Goal: Task Accomplishment & Management: Complete application form

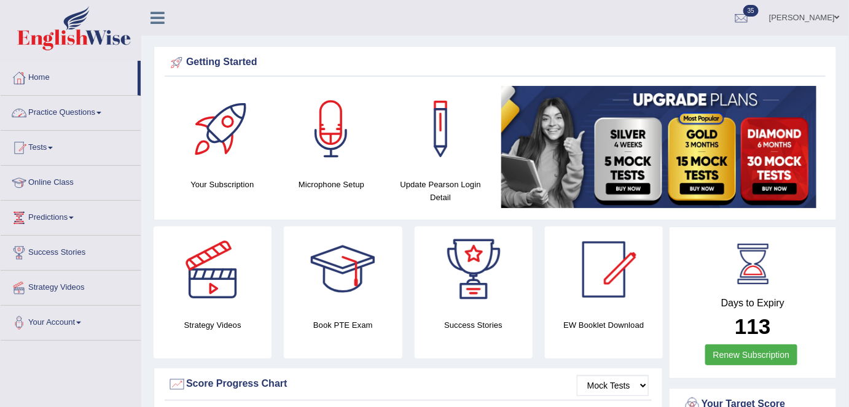
click at [98, 115] on link "Practice Questions" at bounding box center [71, 111] width 140 height 31
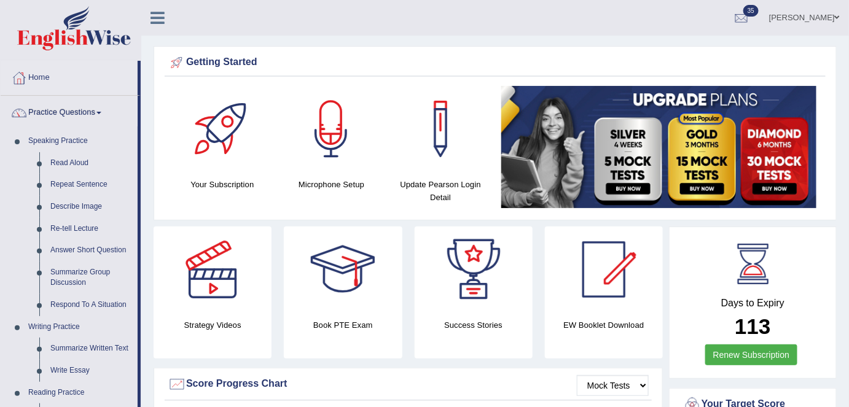
click at [98, 114] on link "Practice Questions" at bounding box center [69, 111] width 137 height 31
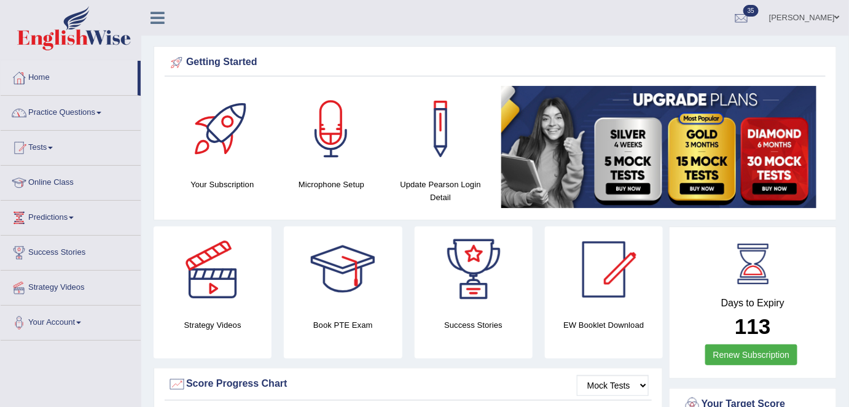
drag, startPoint x: 103, startPoint y: 114, endPoint x: 98, endPoint y: 127, distance: 13.8
click at [103, 114] on link "Practice Questions" at bounding box center [71, 111] width 140 height 31
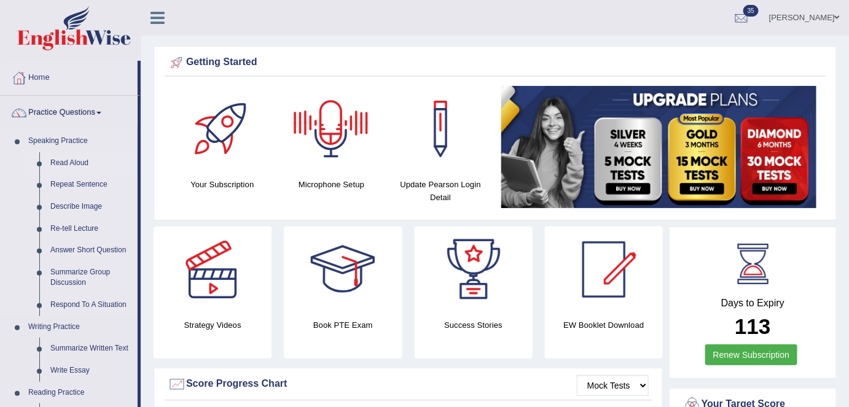
click at [74, 162] on link "Read Aloud" at bounding box center [91, 163] width 93 height 22
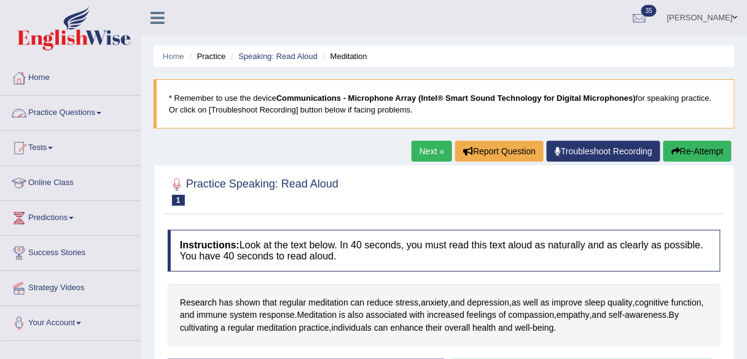
click at [98, 108] on link "Practice Questions" at bounding box center [71, 111] width 140 height 31
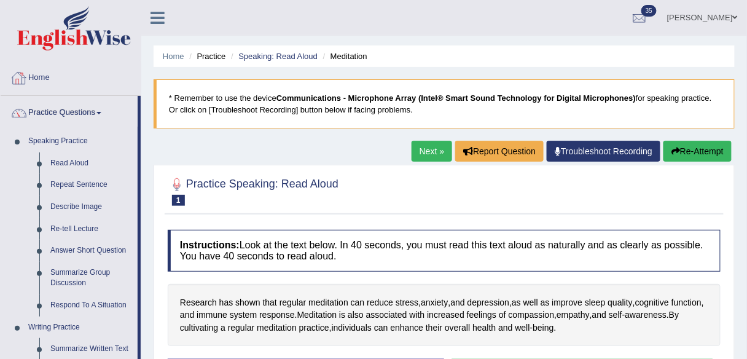
click at [42, 82] on link "Home" at bounding box center [71, 76] width 140 height 31
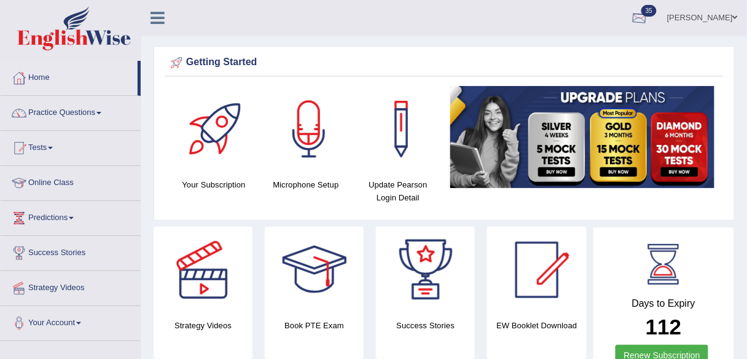
drag, startPoint x: 0, startPoint y: 0, endPoint x: 698, endPoint y: 26, distance: 698.9
click at [698, 21] on link "Shail wadhwa" at bounding box center [702, 16] width 89 height 32
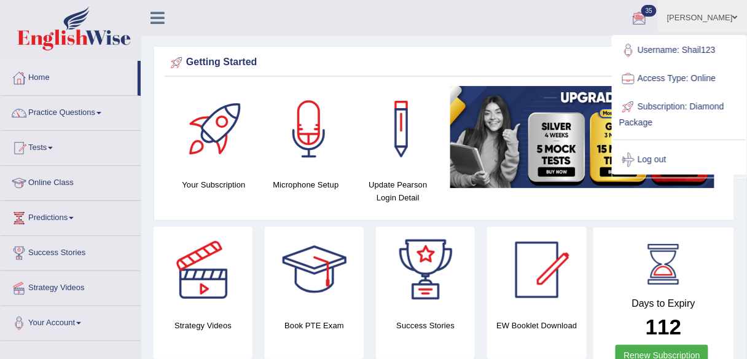
click at [671, 163] on link "Log out" at bounding box center [679, 160] width 133 height 28
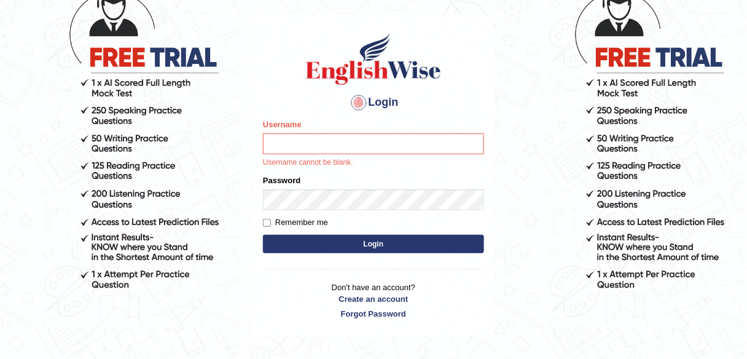
scroll to position [98, 0]
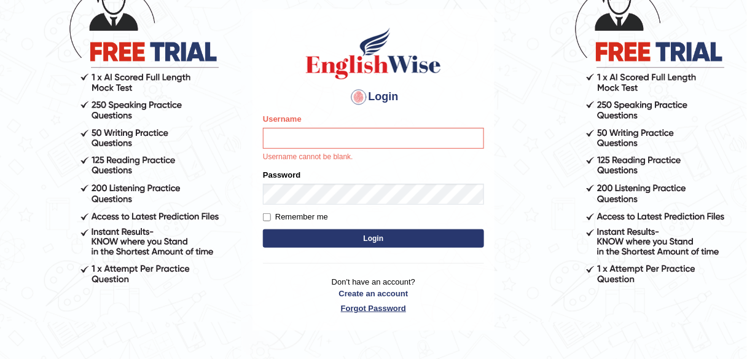
click at [389, 305] on link "Forgot Password" at bounding box center [373, 308] width 221 height 12
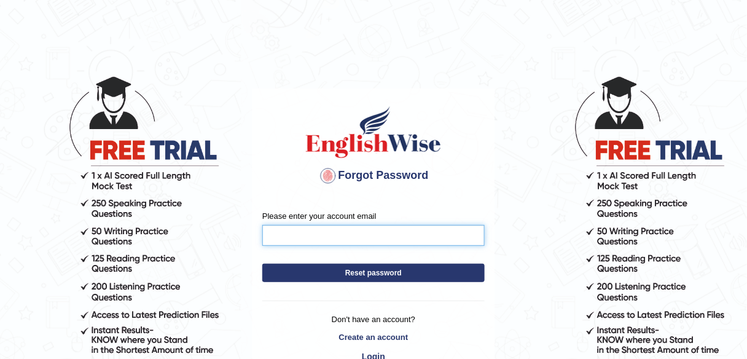
click at [338, 235] on input "Please enter your account email" at bounding box center [373, 235] width 222 height 21
type input "[EMAIL_ADDRESS][DOMAIN_NAME]"
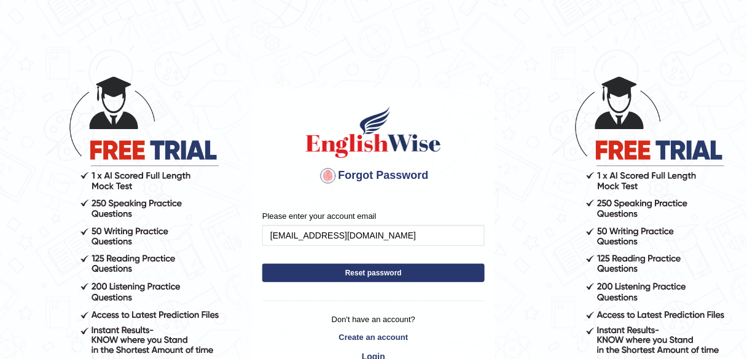
click at [348, 273] on button "Reset password" at bounding box center [373, 273] width 222 height 18
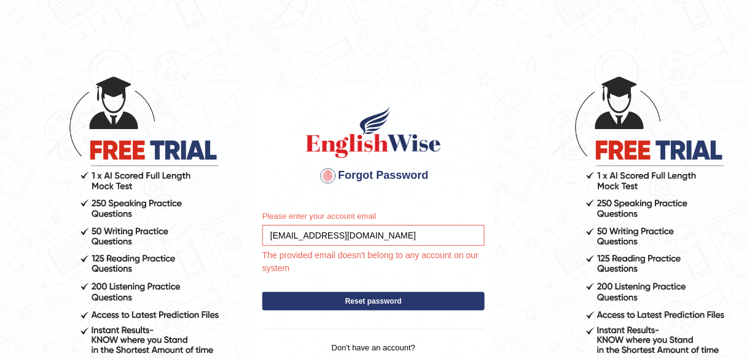
click at [394, 346] on p "Don't have an account?" at bounding box center [373, 348] width 222 height 12
click at [388, 346] on p "Don't have an account?" at bounding box center [373, 348] width 222 height 12
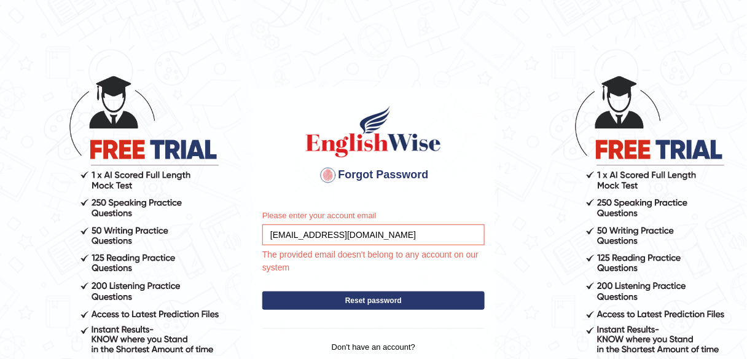
scroll to position [141, 0]
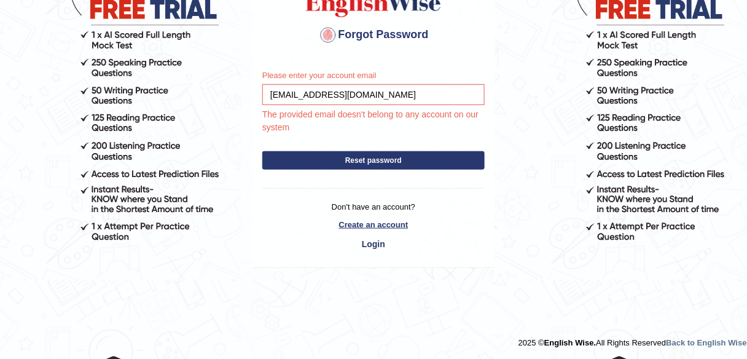
click at [373, 224] on link "Create an account" at bounding box center [373, 225] width 222 height 12
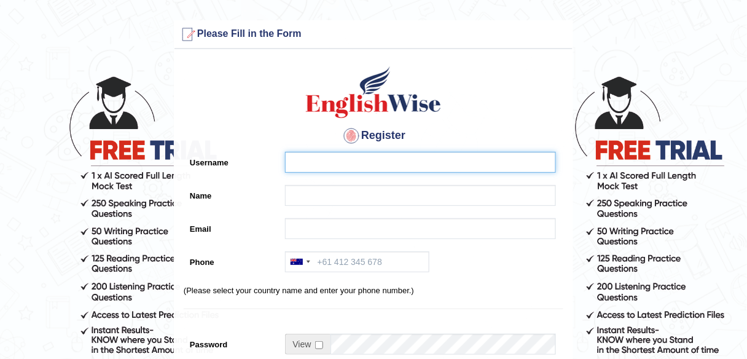
click at [306, 163] on input "Username" at bounding box center [420, 162] width 271 height 21
type input "Harpreet123"
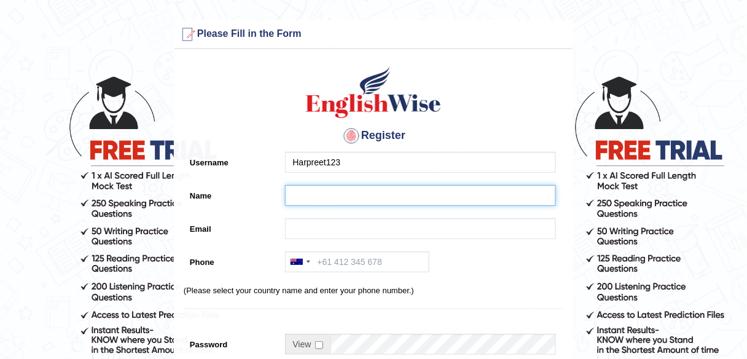
click at [353, 197] on input "Name" at bounding box center [420, 195] width 271 height 21
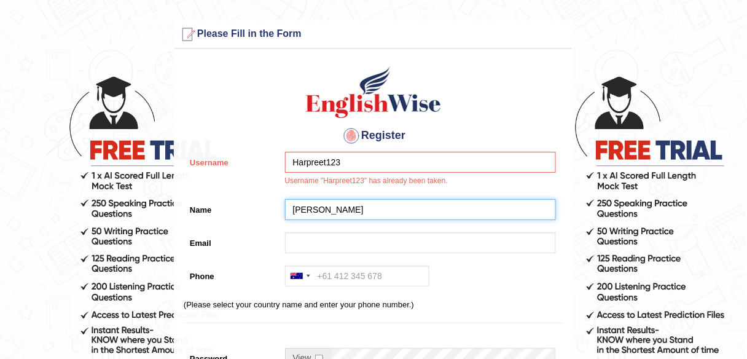
type input "[PERSON_NAME]"
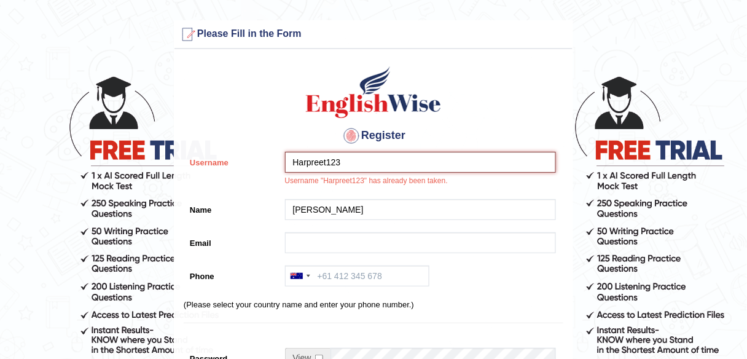
click at [370, 165] on input "Harpreet123" at bounding box center [420, 162] width 271 height 21
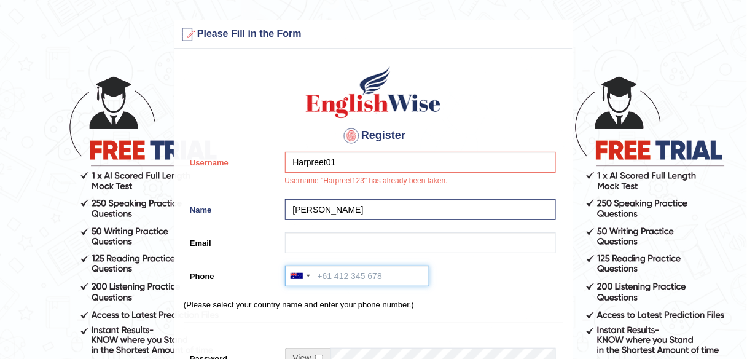
click at [394, 265] on input "Phone" at bounding box center [357, 275] width 144 height 21
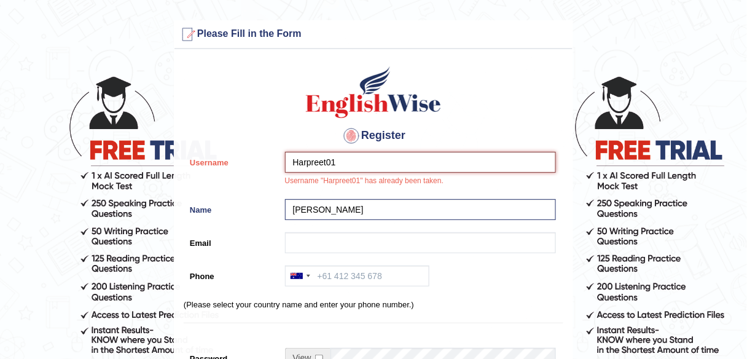
click at [353, 163] on input "Harpreet01" at bounding box center [420, 162] width 271 height 21
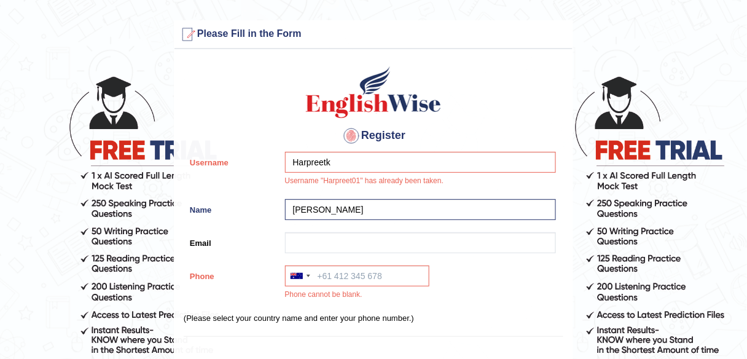
click at [436, 270] on div "Australia +61 India (भारत) +91 New Zealand +64 United States +1 Canada +1 Unite…" at bounding box center [417, 285] width 277 height 41
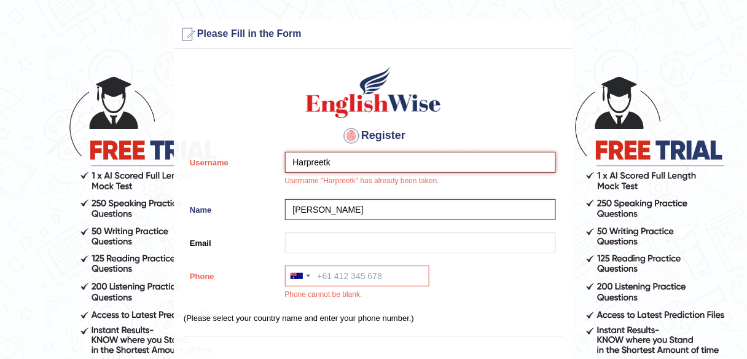
click at [336, 162] on input "Harpreetk" at bounding box center [420, 162] width 271 height 21
type input "H"
type input "Harpreet03"
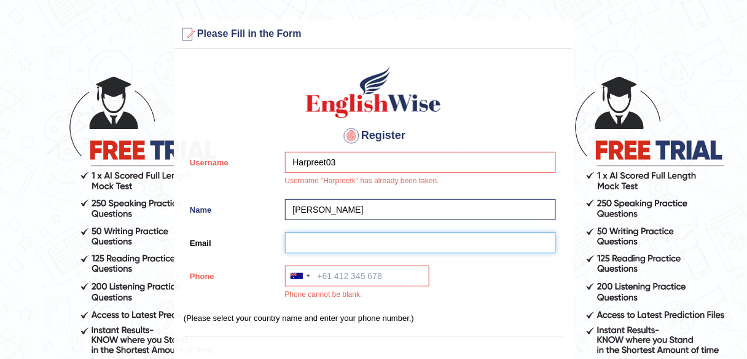
click at [428, 233] on input "Email" at bounding box center [420, 242] width 271 height 21
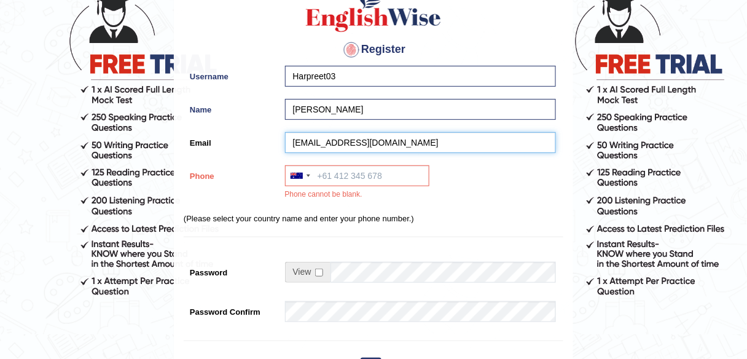
scroll to position [98, 0]
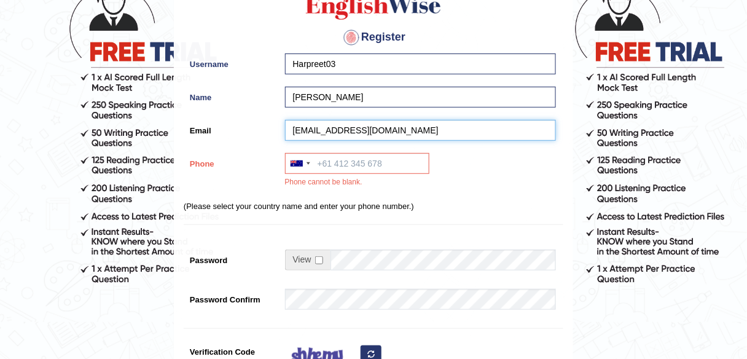
drag, startPoint x: 330, startPoint y: 138, endPoint x: 337, endPoint y: 152, distance: 15.4
click at [330, 138] on input "harpreetkaurbhatti1234@gmail.com" at bounding box center [420, 130] width 271 height 21
type input "harpreetkaurbhatti1234@gmail.com"
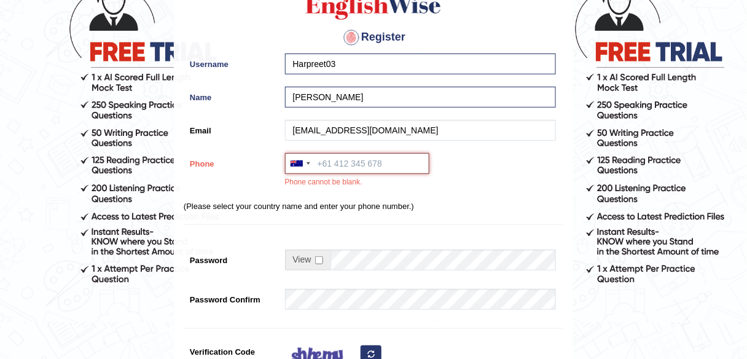
click at [340, 166] on input "Phone" at bounding box center [357, 163] width 144 height 21
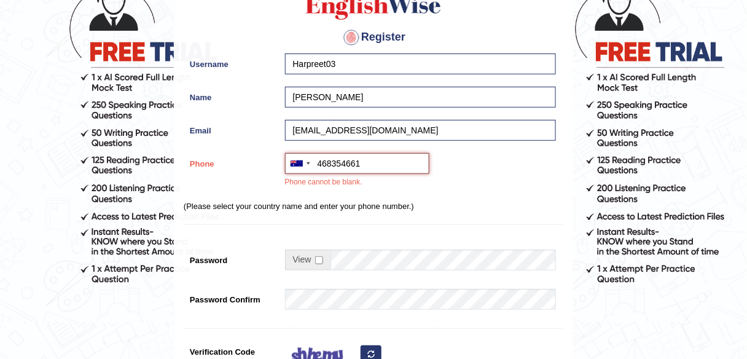
type input "468354661"
click at [386, 227] on div "Register Username Harpreet03 Name Harpreet Kaur Email harpreetkaurbhatti1234@gm…" at bounding box center [373, 220] width 398 height 527
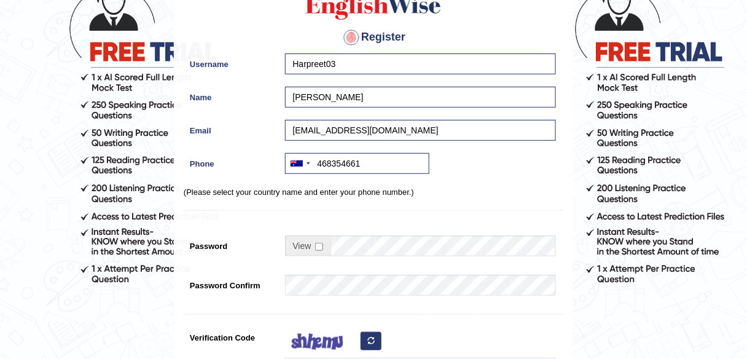
click at [316, 249] on span at bounding box center [307, 245] width 45 height 21
click at [318, 247] on input "checkbox" at bounding box center [319, 247] width 8 height 8
checkbox input "true"
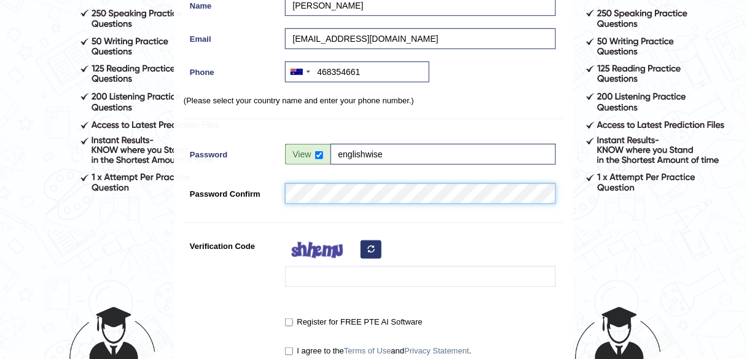
scroll to position [197, 0]
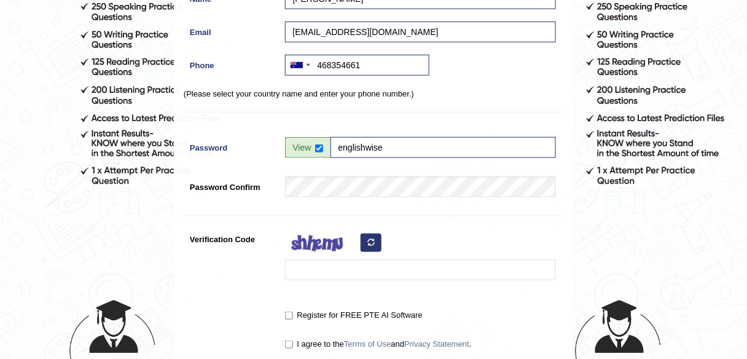
click at [376, 243] on button "button" at bounding box center [371, 242] width 21 height 18
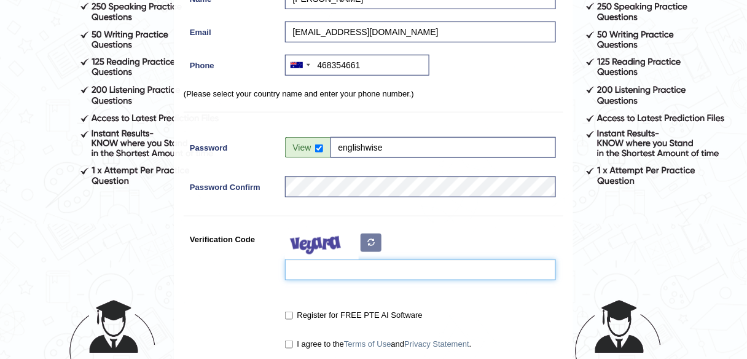
click at [334, 262] on input "Verification Code" at bounding box center [420, 269] width 271 height 21
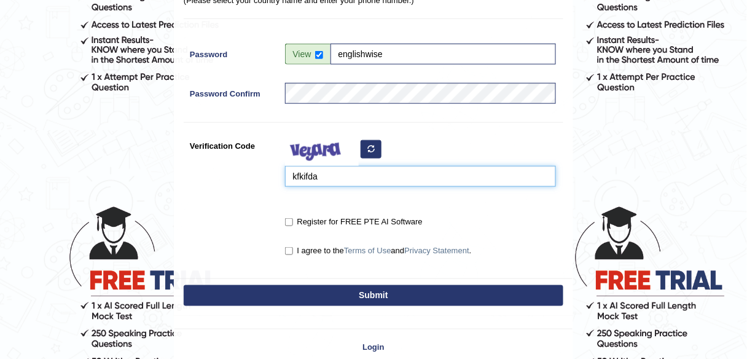
scroll to position [295, 0]
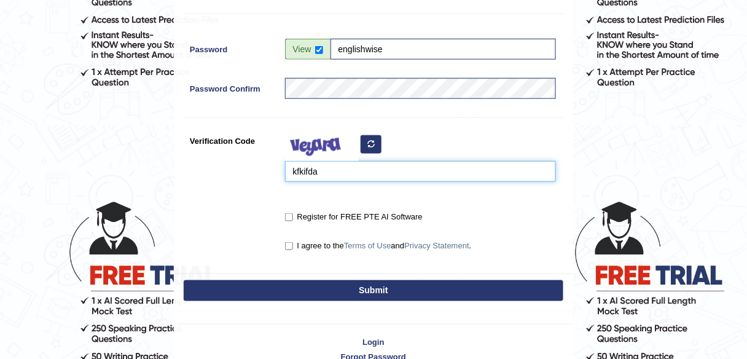
type input "kfkifda"
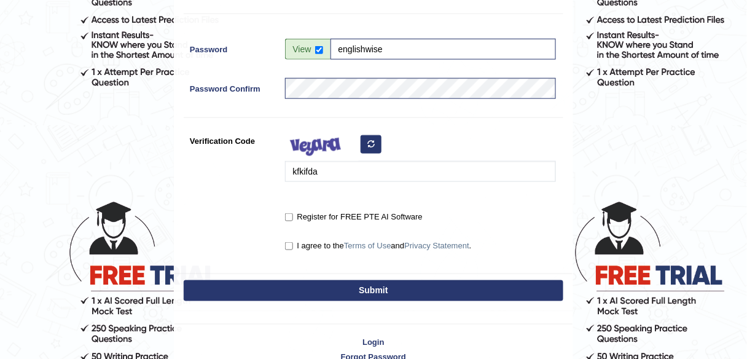
click at [310, 219] on label "Register for FREE PTE AI Software" at bounding box center [354, 217] width 138 height 12
click at [293, 219] on input "Register for FREE PTE AI Software" at bounding box center [289, 217] width 8 height 8
checkbox input "true"
click at [315, 252] on div "I agree to the Terms of Use and Privacy Statement ." at bounding box center [417, 246] width 277 height 23
drag, startPoint x: 315, startPoint y: 244, endPoint x: 315, endPoint y: 256, distance: 11.1
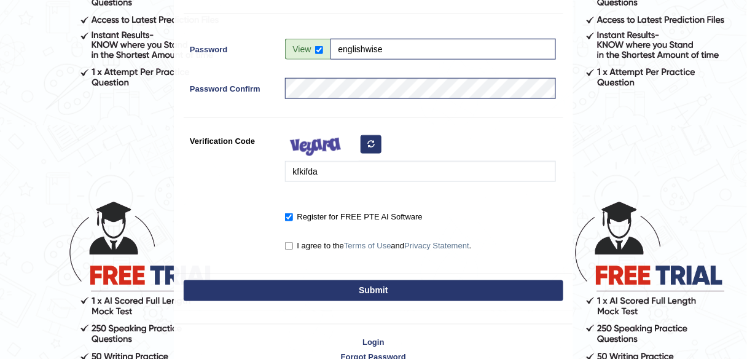
click at [315, 244] on label "I agree to the Terms of Use and Privacy Statement ." at bounding box center [378, 246] width 187 height 12
click at [293, 244] on input "I agree to the Terms of Use and Privacy Statement ." at bounding box center [289, 246] width 8 height 8
checkbox input "true"
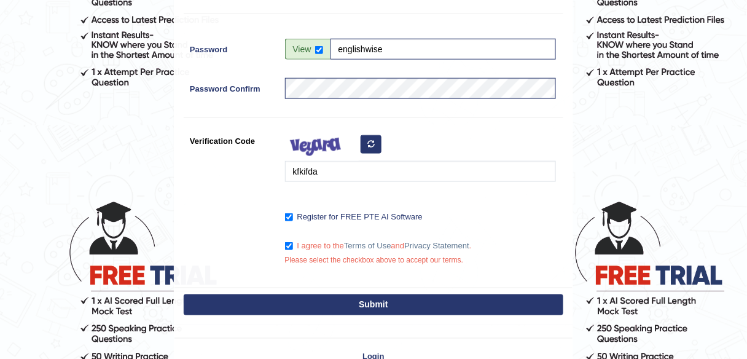
click at [318, 307] on button "Submit" at bounding box center [374, 304] width 380 height 21
type input "+61468354661"
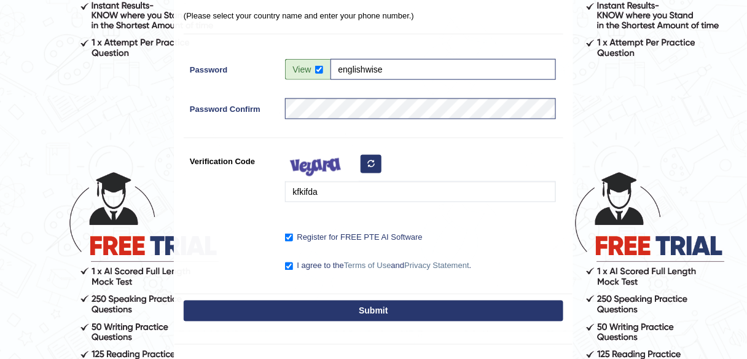
scroll to position [335, 0]
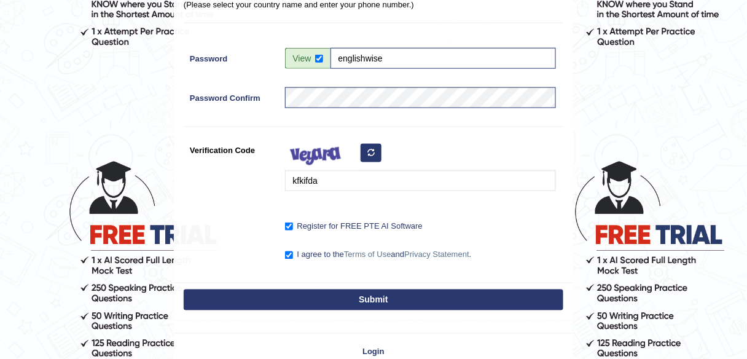
click at [338, 296] on button "Submit" at bounding box center [374, 299] width 380 height 21
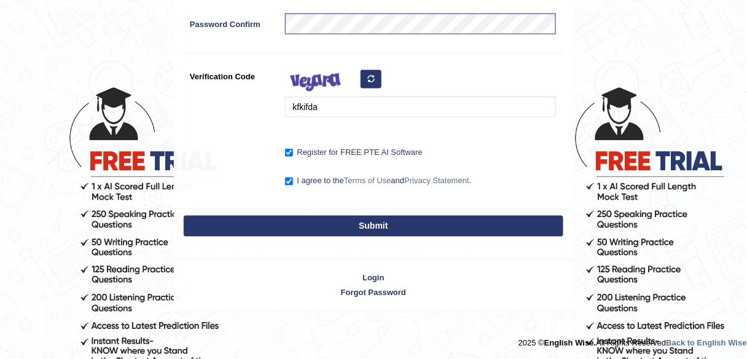
click at [374, 227] on button "Submit" at bounding box center [374, 226] width 380 height 21
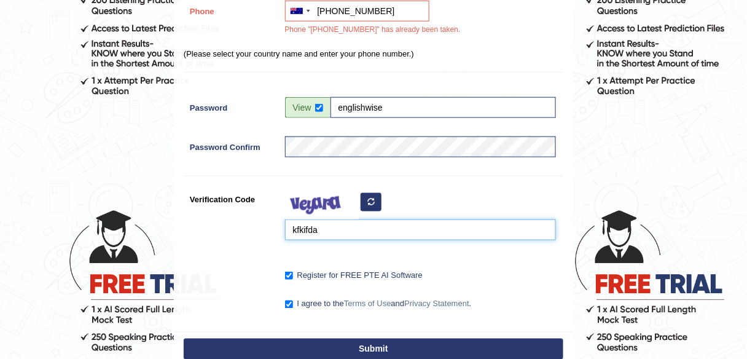
click at [371, 233] on input "kfkifda" at bounding box center [420, 229] width 271 height 21
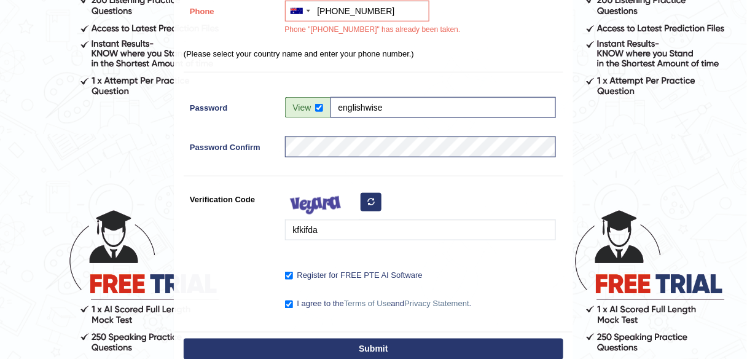
click at [364, 201] on button "button" at bounding box center [371, 202] width 21 height 18
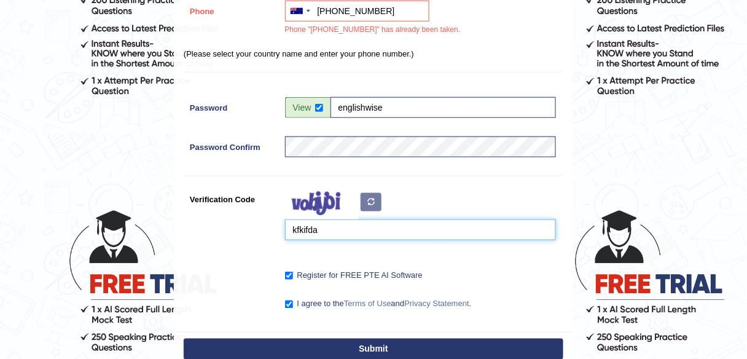
drag, startPoint x: 343, startPoint y: 230, endPoint x: 284, endPoint y: 239, distance: 59.0
click at [253, 232] on div "Verification Code kfkifda" at bounding box center [374, 218] width 380 height 58
type input "feminur"
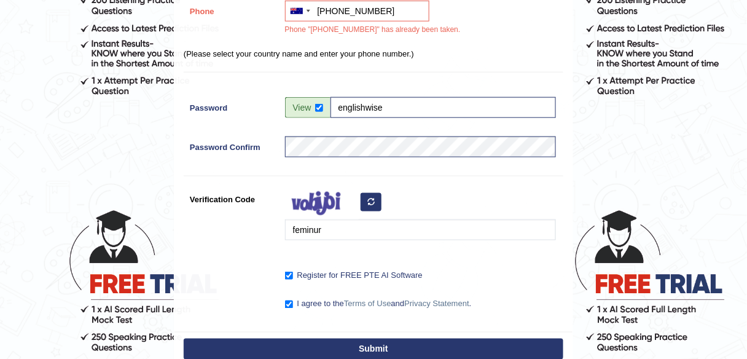
click at [391, 342] on button "Submit" at bounding box center [374, 348] width 380 height 21
click at [360, 341] on button "Submit" at bounding box center [374, 348] width 380 height 21
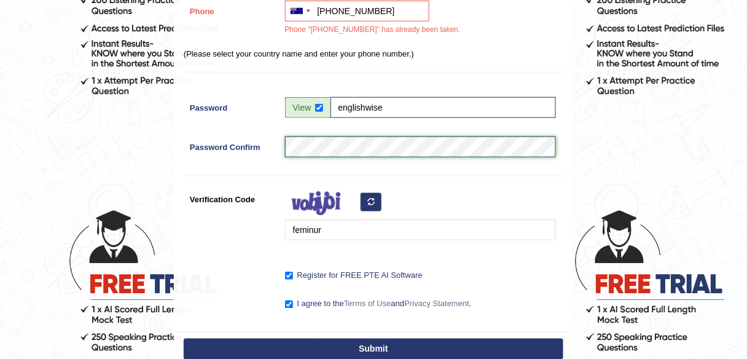
click at [274, 147] on div "Password Confirm" at bounding box center [374, 149] width 380 height 27
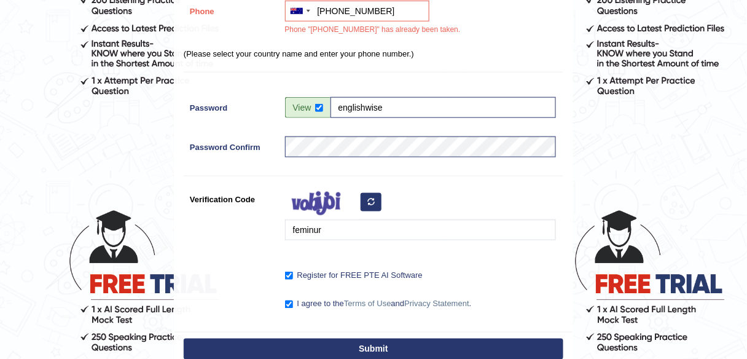
click at [429, 344] on button "Submit" at bounding box center [374, 348] width 380 height 21
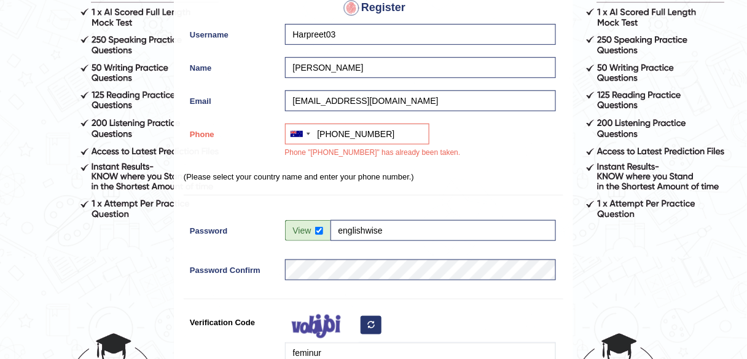
scroll to position [114, 0]
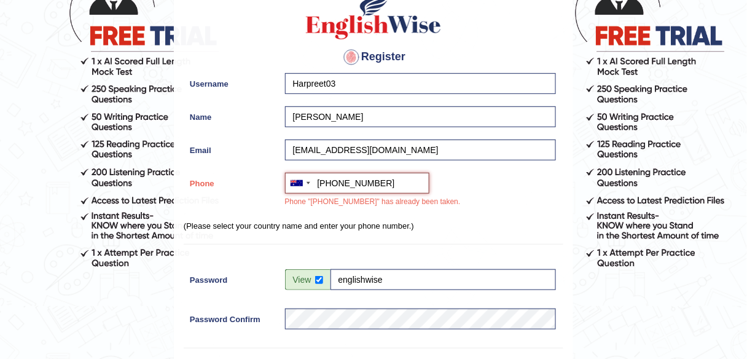
drag, startPoint x: 378, startPoint y: 182, endPoint x: 316, endPoint y: 183, distance: 62.0
click at [316, 183] on input "+61468354661" at bounding box center [357, 183] width 144 height 21
click at [540, 201] on div "Australia +61 India (भारत) +91 New Zealand +64 United States +1 Canada +1 Unite…" at bounding box center [417, 193] width 277 height 41
drag, startPoint x: 337, startPoint y: 181, endPoint x: 388, endPoint y: 184, distance: 51.1
click at [384, 184] on input "+61468354661" at bounding box center [357, 183] width 144 height 21
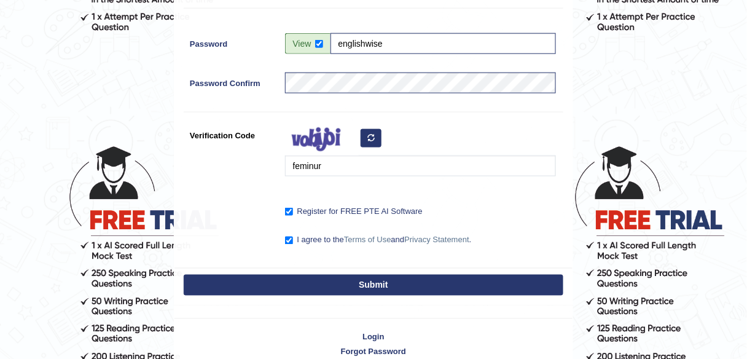
scroll to position [360, 0]
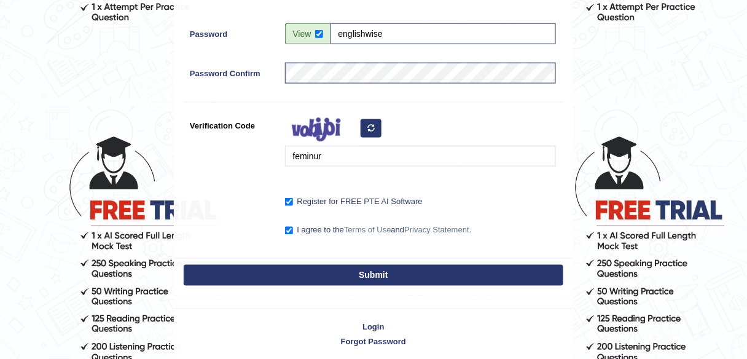
type input "+61402845275"
click at [384, 270] on button "Submit" at bounding box center [374, 275] width 380 height 21
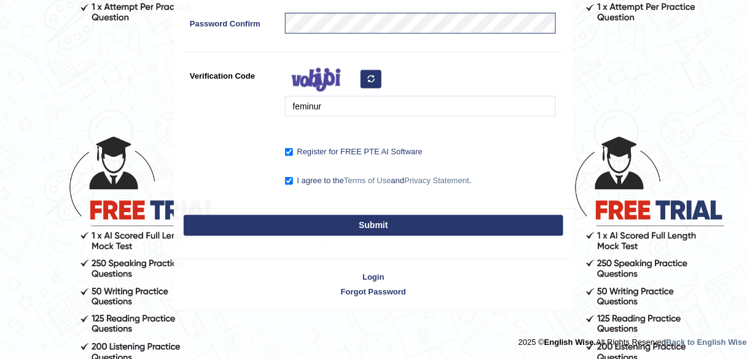
scroll to position [310, 0]
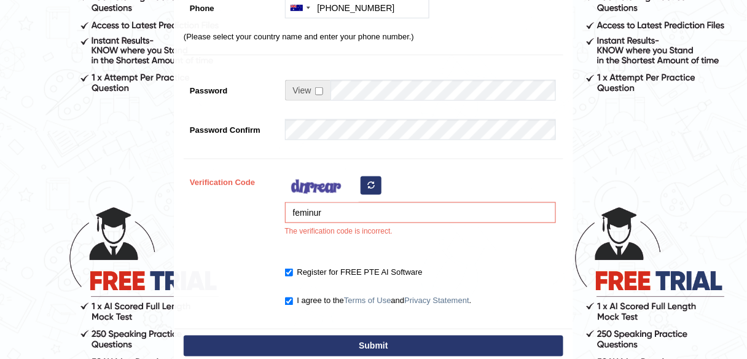
scroll to position [295, 0]
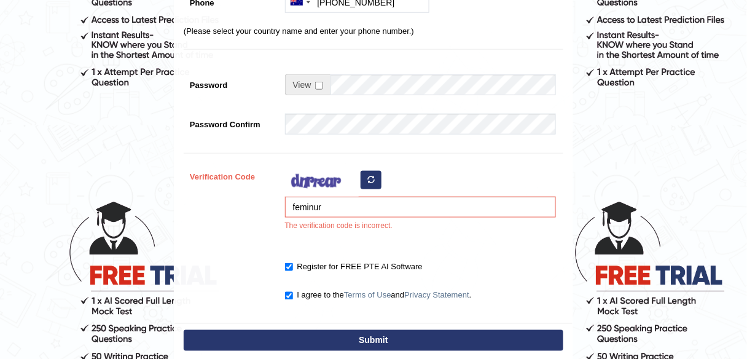
click at [377, 177] on button "button" at bounding box center [371, 180] width 21 height 18
click at [366, 184] on div "feminur The verification code is incorrect." at bounding box center [417, 202] width 277 height 72
drag, startPoint x: 326, startPoint y: 206, endPoint x: 259, endPoint y: 207, distance: 67.0
click at [259, 206] on div "Verification Code feminur The verification code is incorrect." at bounding box center [374, 202] width 380 height 72
type input "keviczf"
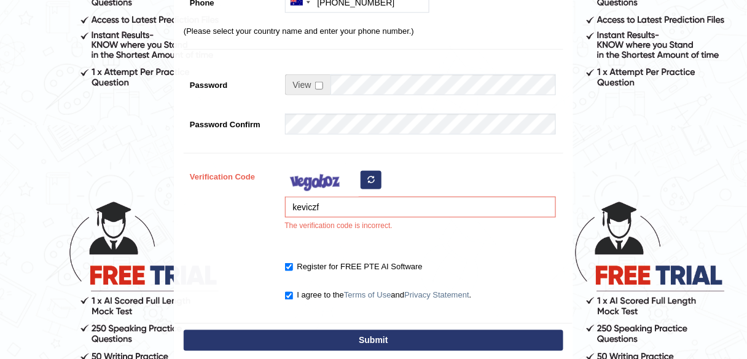
click at [400, 337] on button "Submit" at bounding box center [374, 340] width 380 height 21
type input "+61402845275"
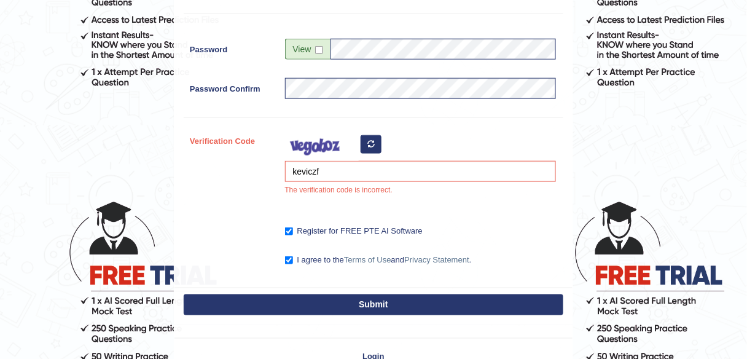
scroll to position [259, 0]
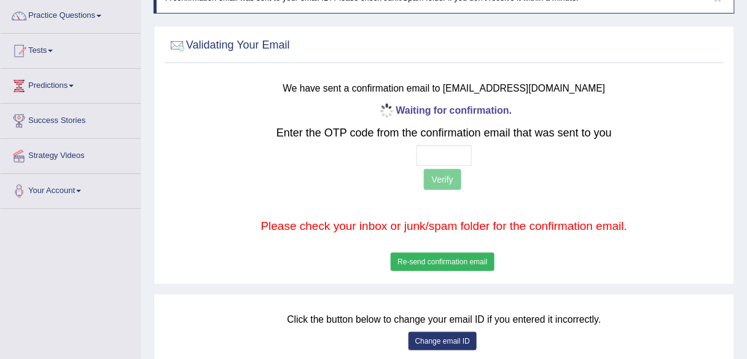
scroll to position [98, 0]
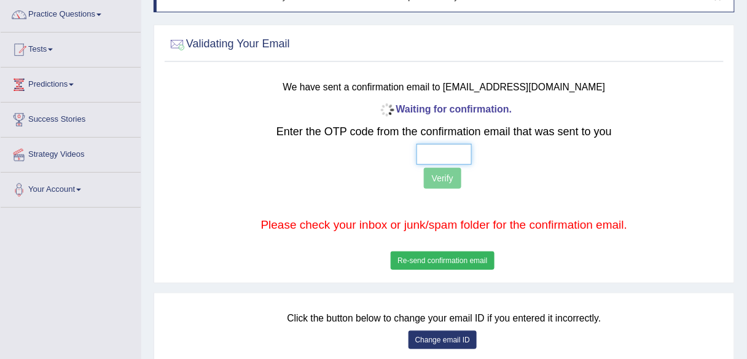
click at [427, 150] on input "text" at bounding box center [443, 154] width 55 height 21
type input "8 7 8 2"
click at [447, 180] on button "Verify" at bounding box center [442, 178] width 37 height 21
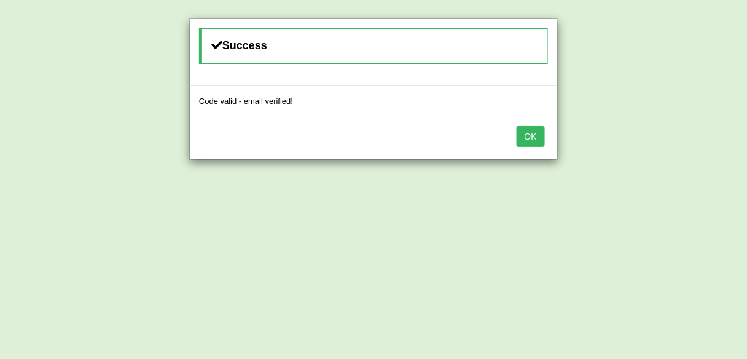
click at [527, 140] on button "OK" at bounding box center [531, 136] width 28 height 21
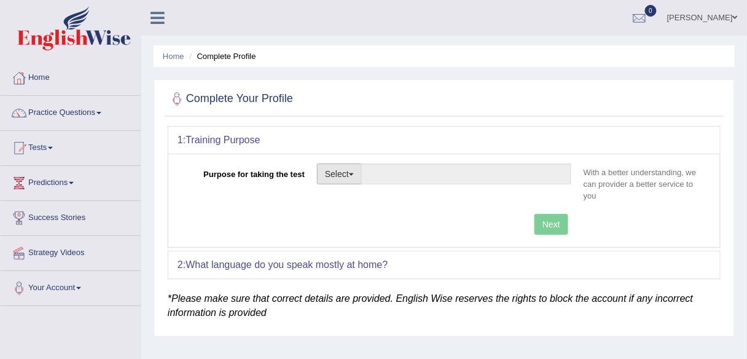
click at [349, 178] on button "Select" at bounding box center [339, 173] width 45 height 21
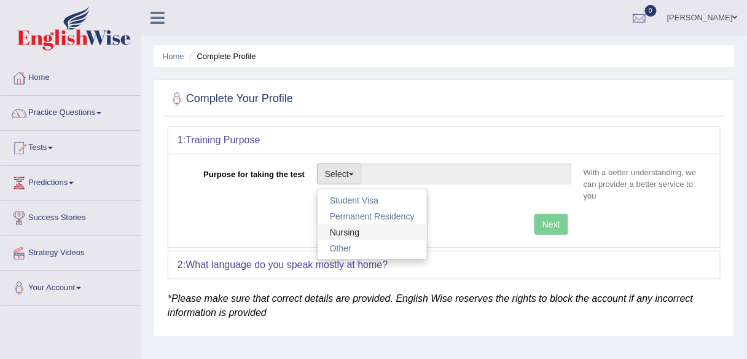
drag, startPoint x: 373, startPoint y: 230, endPoint x: 453, endPoint y: 237, distance: 80.1
click at [373, 230] on link "Nursing" at bounding box center [372, 232] width 109 height 16
type input "Nursing"
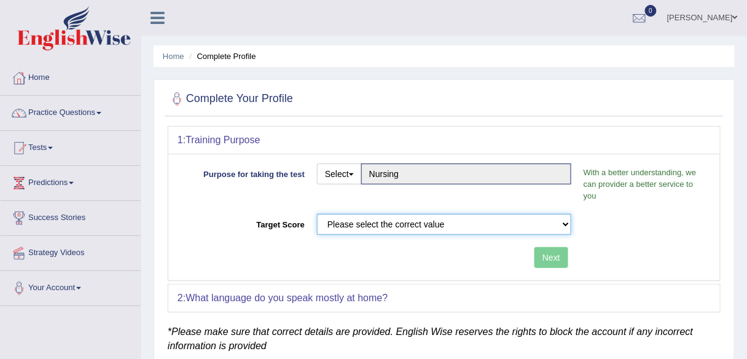
click at [474, 225] on select "Please select the correct value 50 (6 bands) 58 (6.5 bands) 65 (7 bands) 79 (8 …" at bounding box center [444, 224] width 254 height 21
select select "65"
click at [317, 214] on select "Please select the correct value 50 (6 bands) 58 (6.5 bands) 65 (7 bands) 79 (8 …" at bounding box center [444, 224] width 254 height 21
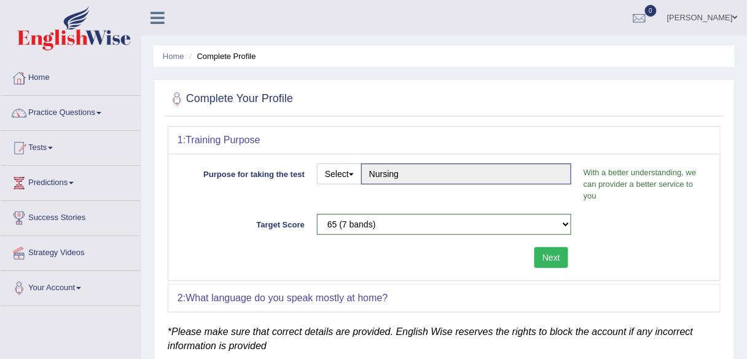
click at [541, 252] on button "Next" at bounding box center [551, 257] width 34 height 21
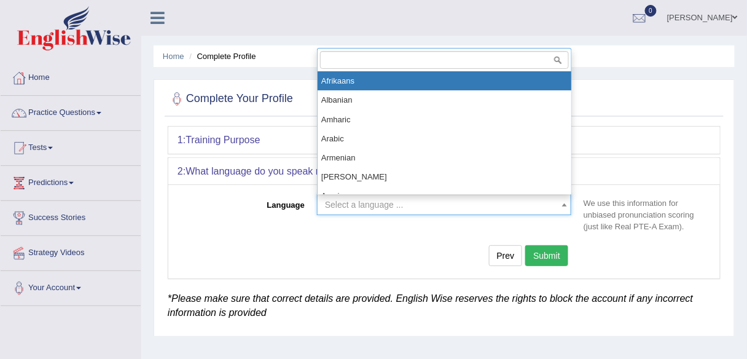
click at [406, 201] on span "Select a language ..." at bounding box center [440, 204] width 231 height 12
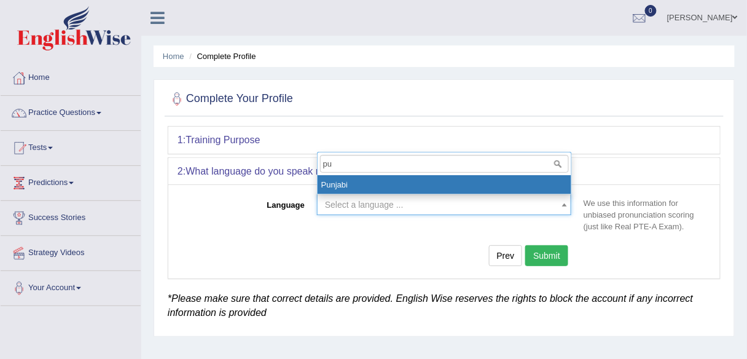
type input "pu"
select select "Punjabi"
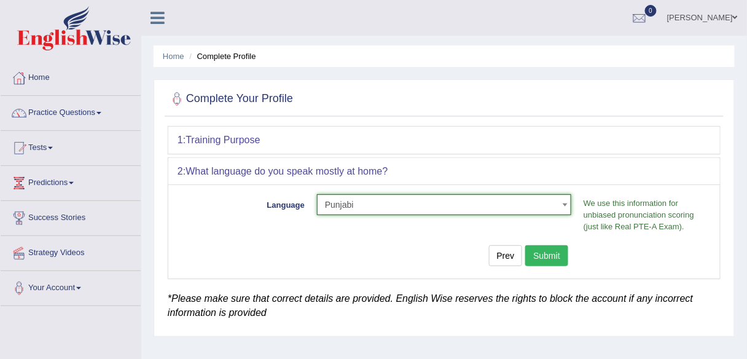
click at [536, 257] on button "Submit" at bounding box center [546, 255] width 43 height 21
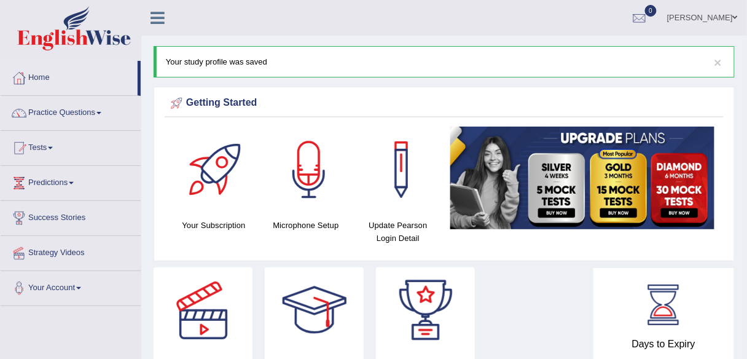
drag, startPoint x: 708, startPoint y: 18, endPoint x: 670, endPoint y: 52, distance: 50.0
click at [708, 18] on link "[PERSON_NAME]" at bounding box center [702, 16] width 89 height 32
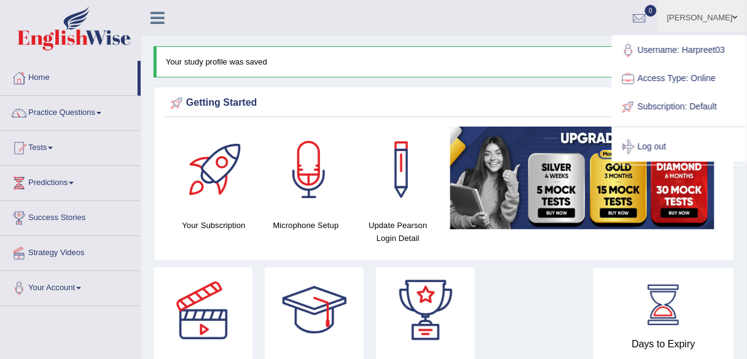
click at [517, 19] on ul "[PERSON_NAME] Toggle navigation Username: Harpreet03 Access Type: Online Subscr…" at bounding box center [535, 17] width 424 height 35
